Goal: Information Seeking & Learning: Learn about a topic

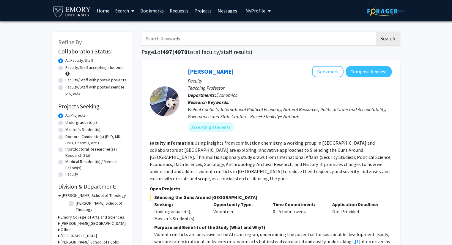
click at [238, 149] on fg-read-more "Using insights from combustion chemistry, a working group in [GEOGRAPHIC_DATA] …" at bounding box center [271, 161] width 242 height 42
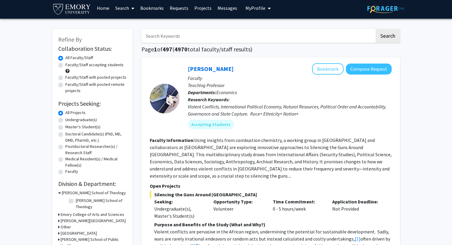
scroll to position [4, 0]
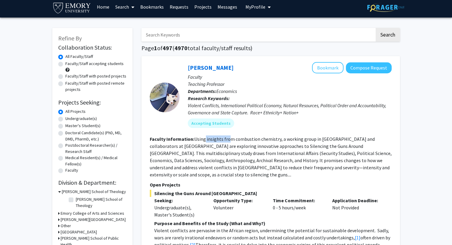
drag, startPoint x: 204, startPoint y: 140, endPoint x: 229, endPoint y: 142, distance: 24.2
click at [228, 142] on section "Faculty Information: Using insights from combustion chemistry, a working group …" at bounding box center [271, 157] width 242 height 43
click at [233, 149] on section "Faculty Information: Using insights from combustion chemistry, a working group …" at bounding box center [271, 157] width 242 height 43
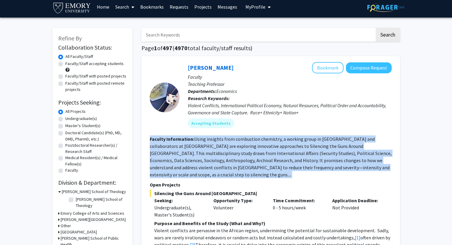
click at [233, 149] on section "Faculty Information: Using insights from combustion chemistry, a working group …" at bounding box center [271, 157] width 242 height 43
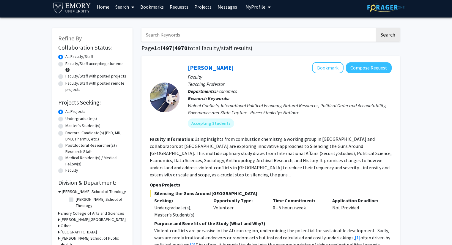
scroll to position [24, 0]
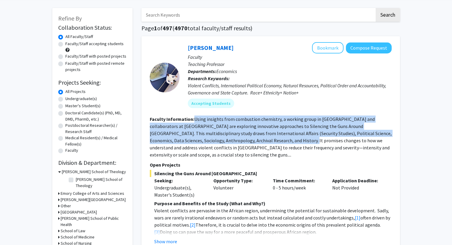
drag, startPoint x: 193, startPoint y: 122, endPoint x: 240, endPoint y: 142, distance: 51.1
click at [240, 142] on section "Faculty Information: Using insights from combustion chemistry, a working group …" at bounding box center [271, 137] width 242 height 43
click at [240, 142] on fg-read-more "Using insights from combustion chemistry, a working group in [GEOGRAPHIC_DATA] …" at bounding box center [271, 137] width 242 height 42
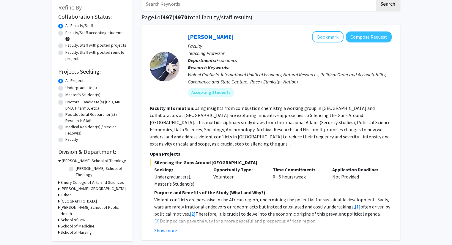
scroll to position [0, 0]
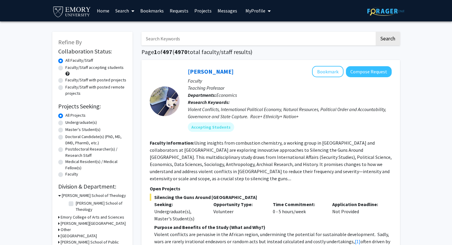
click at [144, 10] on link "Bookmarks" at bounding box center [151, 10] width 29 height 21
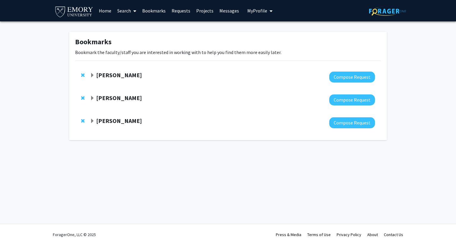
click at [119, 103] on div at bounding box center [232, 100] width 285 height 11
click at [122, 97] on strong "[PERSON_NAME]" at bounding box center [119, 97] width 46 height 7
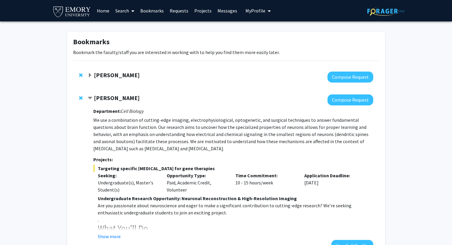
click at [131, 75] on strong "[PERSON_NAME]" at bounding box center [117, 74] width 46 height 7
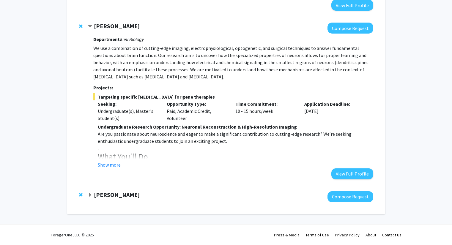
scroll to position [117, 0]
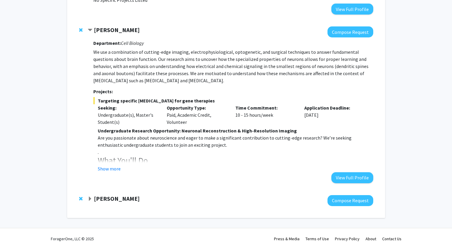
click at [140, 201] on strong "[PERSON_NAME]" at bounding box center [117, 198] width 46 height 7
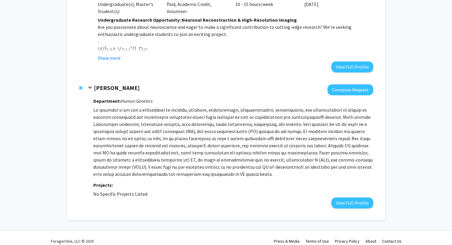
scroll to position [234, 0]
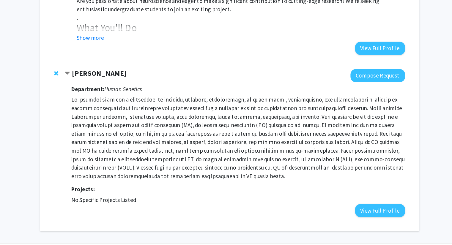
click at [148, 111] on p at bounding box center [233, 135] width 280 height 71
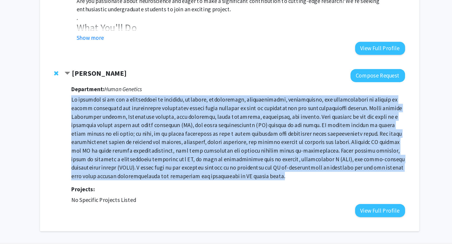
click at [148, 111] on p at bounding box center [233, 135] width 280 height 71
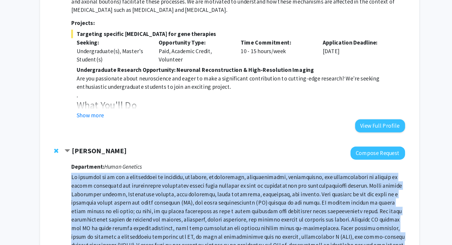
scroll to position [198, 0]
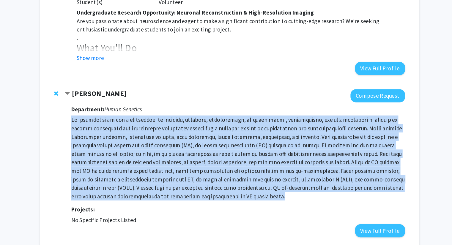
click at [159, 147] on p at bounding box center [233, 171] width 280 height 71
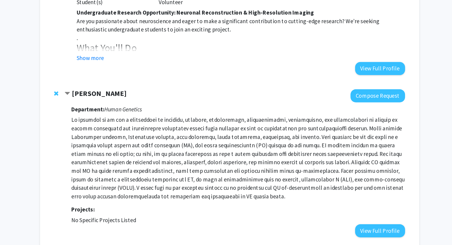
click at [159, 147] on p at bounding box center [233, 171] width 280 height 71
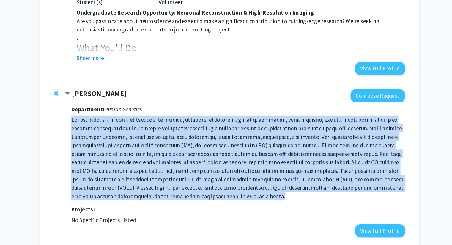
click at [159, 147] on p at bounding box center [233, 171] width 280 height 71
click at [163, 150] on p at bounding box center [233, 171] width 280 height 71
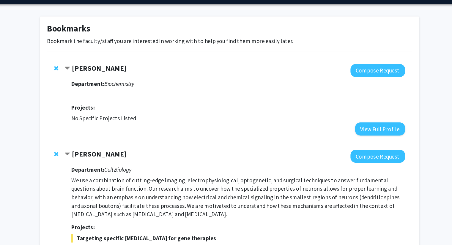
scroll to position [0, 0]
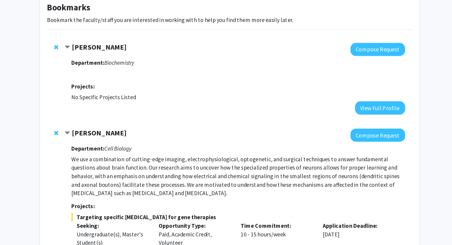
click at [135, 171] on p "We use a combination of cutting-edge imaging, electrophysiological, optogenetic…" at bounding box center [233, 184] width 280 height 36
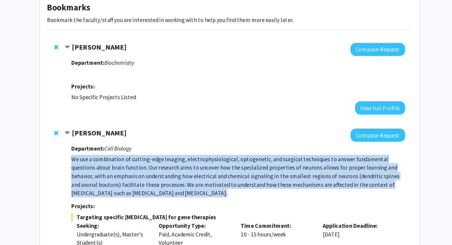
click at [135, 171] on p "We use a combination of cutting-edge imaging, electrophysiological, optogenetic…" at bounding box center [233, 184] width 280 height 36
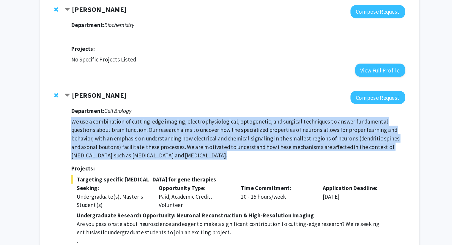
click at [132, 164] on p "We use a combination of cutting-edge imaging, electrophysiological, optogenetic…" at bounding box center [233, 156] width 280 height 36
click at [138, 166] on p "We use a combination of cutting-edge imaging, electrophysiological, optogenetic…" at bounding box center [233, 156] width 280 height 36
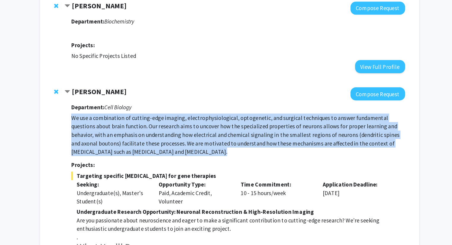
click at [135, 155] on p "We use a combination of cutting-edge imaging, electrophysiological, optogenetic…" at bounding box center [233, 153] width 280 height 36
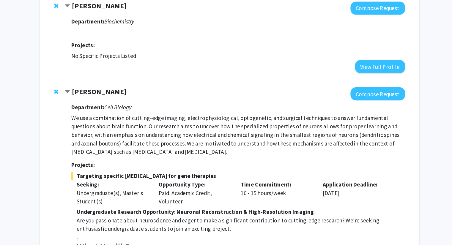
click at [136, 130] on icon "Cell Biology" at bounding box center [132, 130] width 23 height 6
click at [139, 142] on p "We use a combination of cutting-edge imaging, electrophysiological, optogenetic…" at bounding box center [233, 153] width 280 height 36
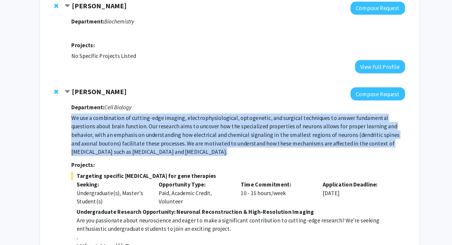
click at [139, 142] on p "We use a combination of cutting-edge imaging, electrophysiological, optogenetic…" at bounding box center [233, 153] width 280 height 36
click at [144, 144] on p "We use a combination of cutting-edge imaging, electrophysiological, optogenetic…" at bounding box center [233, 153] width 280 height 36
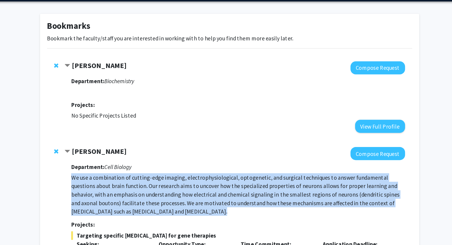
scroll to position [19, 0]
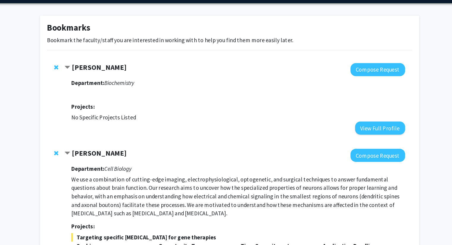
click at [128, 56] on strong "[PERSON_NAME]" at bounding box center [117, 56] width 46 height 7
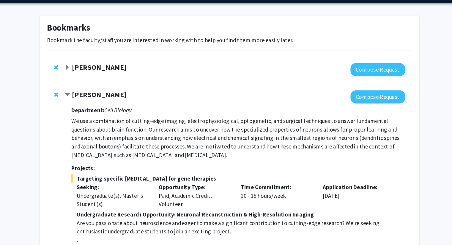
click at [120, 60] on strong "[PERSON_NAME]" at bounding box center [117, 56] width 46 height 7
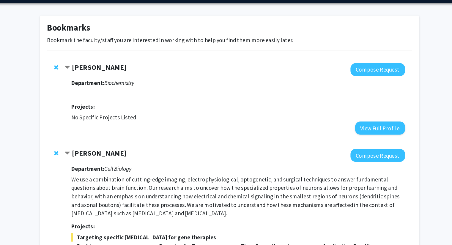
scroll to position [0, 0]
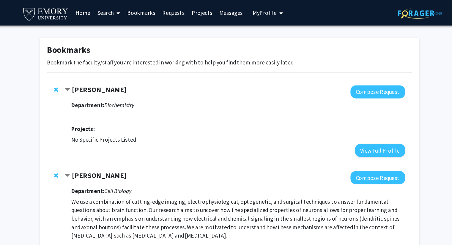
click at [256, 12] on span "My Profile" at bounding box center [255, 11] width 20 height 6
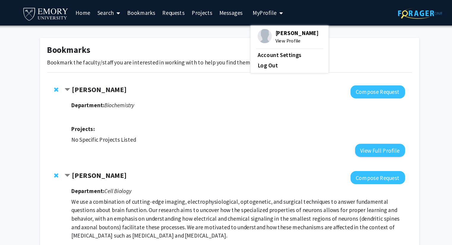
click at [336, 48] on div "Bookmarks Bookmark the faculty/staff you are interested in working with to help…" at bounding box center [226, 240] width 318 height 417
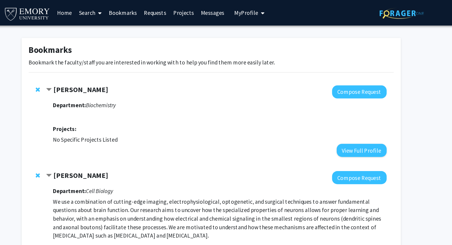
click at [204, 51] on p "Bookmark the faculty/staff you are interested in working with to help you find …" at bounding box center [226, 52] width 306 height 7
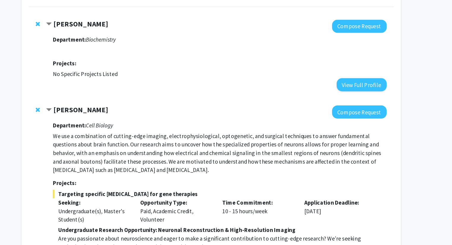
scroll to position [18, 0]
